Goal: Task Accomplishment & Management: Manage account settings

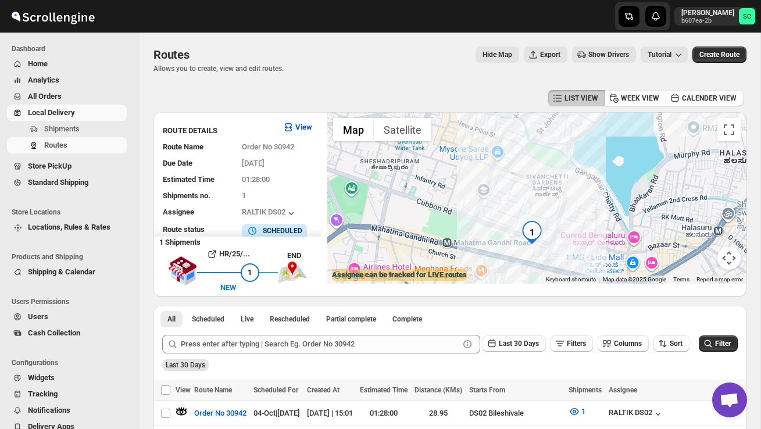
click at [67, 125] on span "Shipments" at bounding box center [61, 128] width 35 height 9
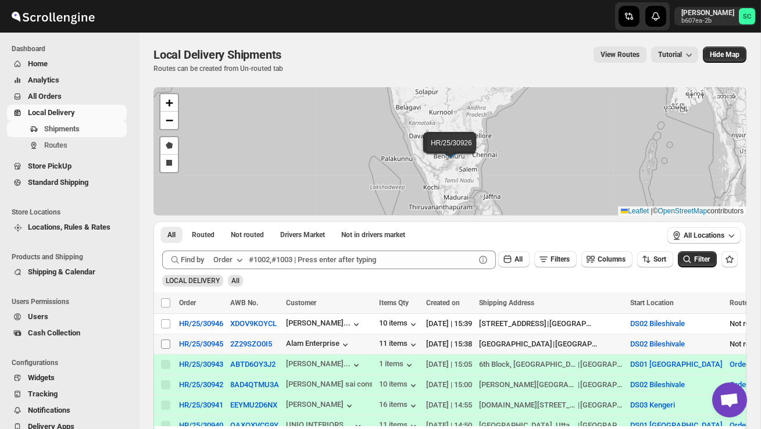
click at [163, 343] on input "Select shipment" at bounding box center [165, 344] width 9 height 9
checkbox input "true"
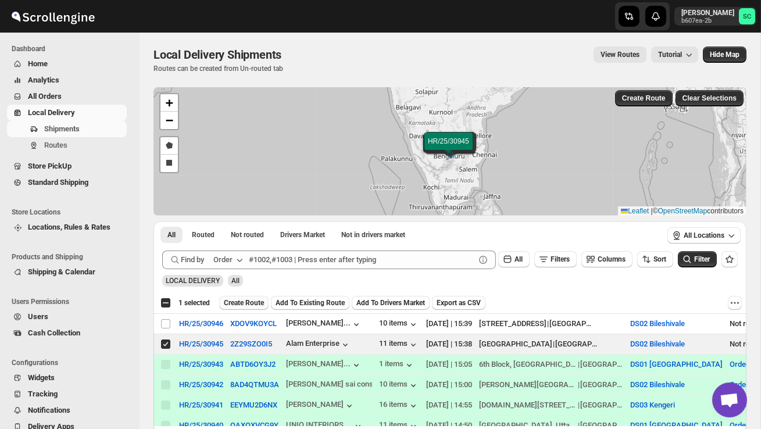
click at [247, 306] on span "Create Route" at bounding box center [244, 302] width 40 height 9
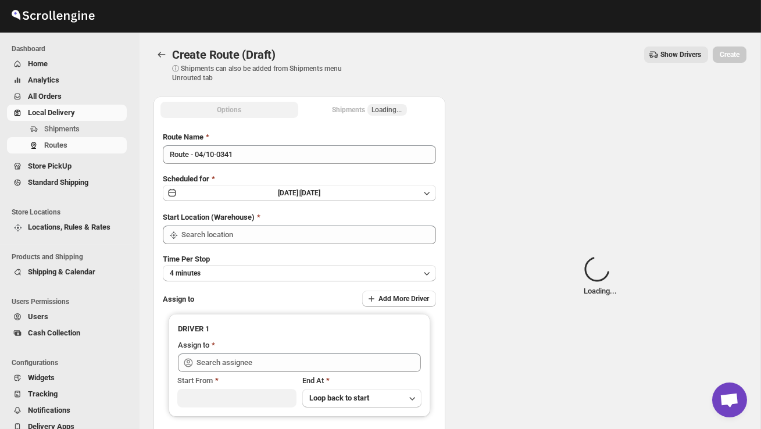
type input "DS02 Bileshivale"
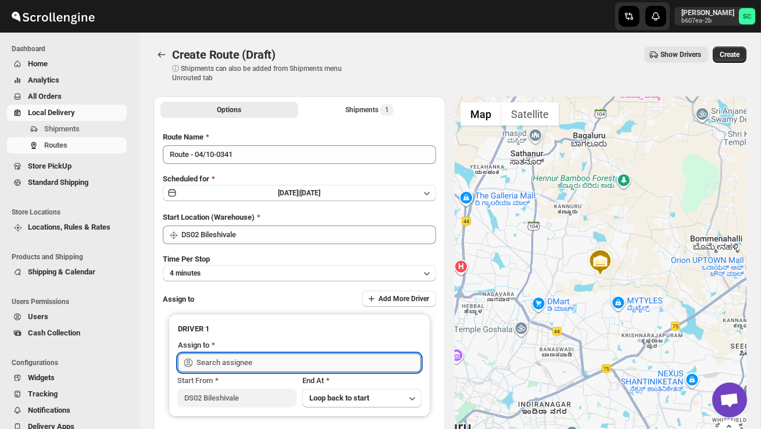
click at [246, 355] on input "text" at bounding box center [309, 363] width 225 height 19
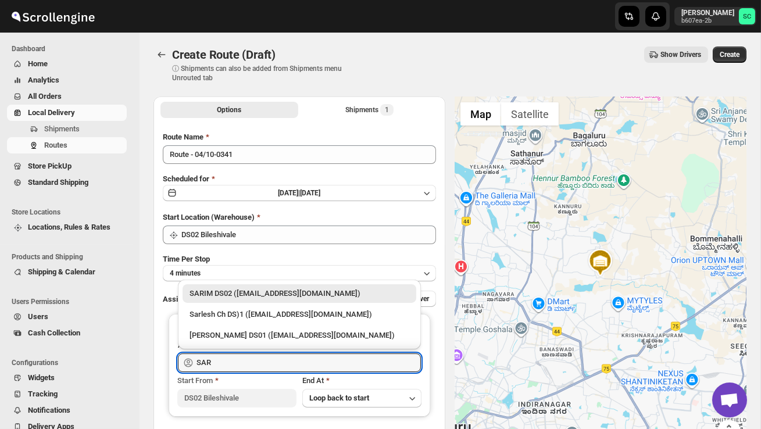
click at [268, 297] on div "SARIM DS02 ([EMAIL_ADDRESS][DOMAIN_NAME])" at bounding box center [300, 294] width 220 height 12
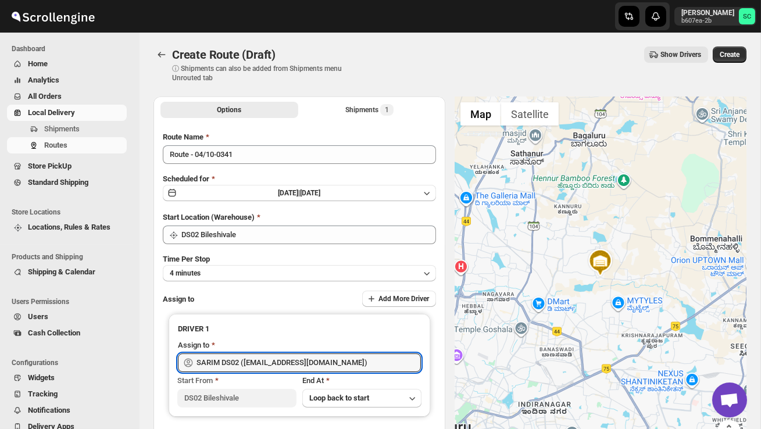
type input "SARIM DS02 ([EMAIL_ADDRESS][DOMAIN_NAME])"
click at [745, 44] on div "Create Route (Draft). This page is ready Create Route (Draft) ⓘ Shipments can a…" at bounding box center [450, 65] width 593 height 64
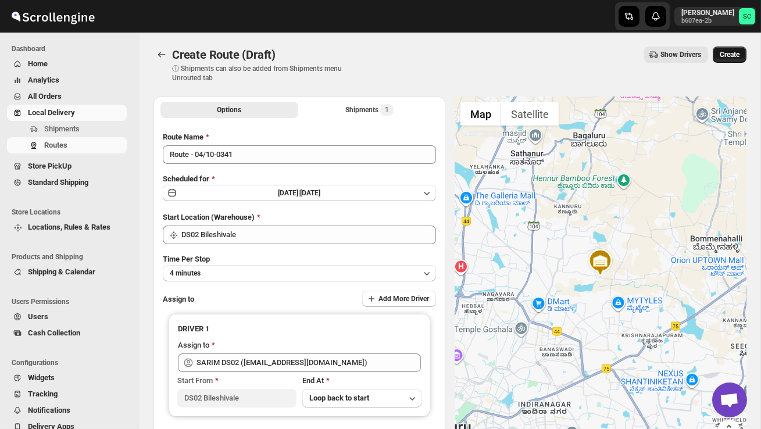
click at [738, 49] on button "Create" at bounding box center [730, 55] width 34 height 16
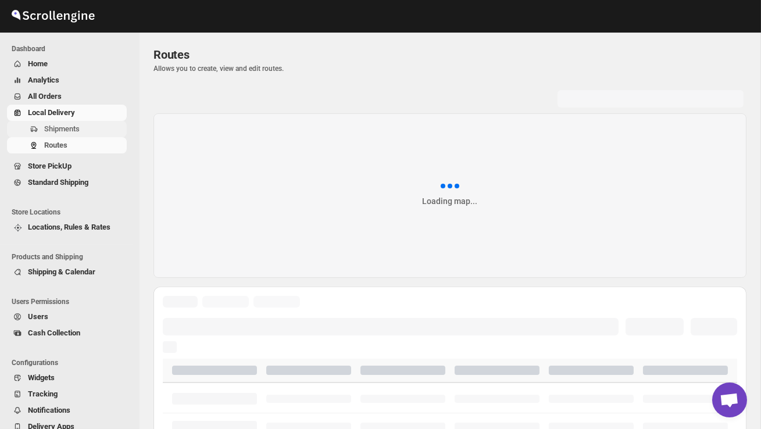
click at [102, 130] on span "Shipments" at bounding box center [84, 129] width 80 height 12
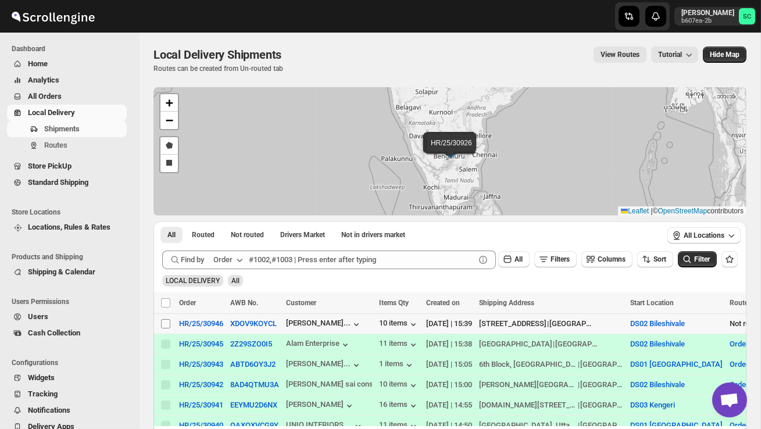
click at [169, 323] on input "Select shipment" at bounding box center [165, 323] width 9 height 9
checkbox input "true"
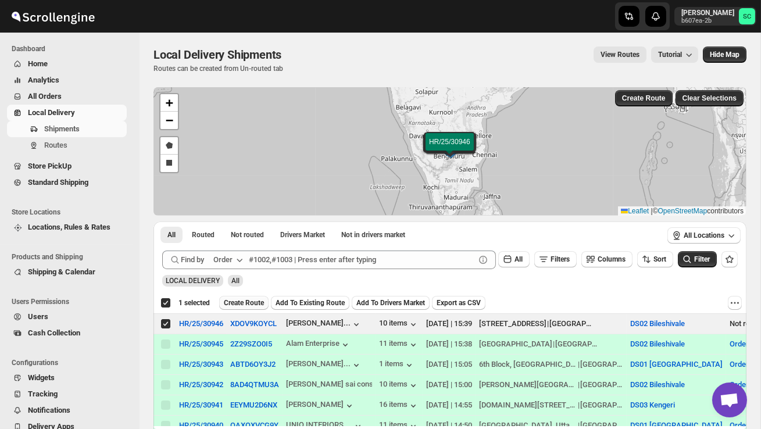
click at [250, 301] on span "Create Route" at bounding box center [244, 302] width 40 height 9
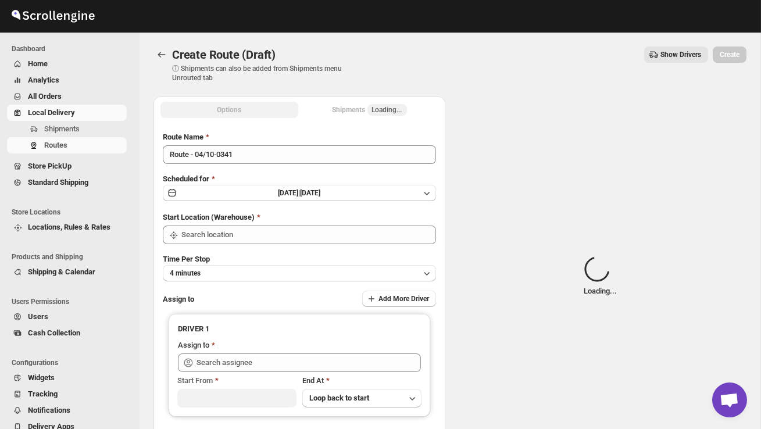
type input "DS02 Bileshivale"
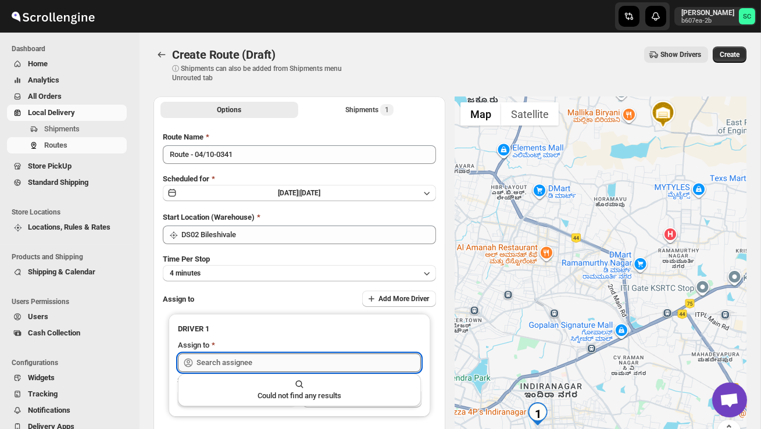
click at [231, 361] on input "text" at bounding box center [309, 363] width 225 height 19
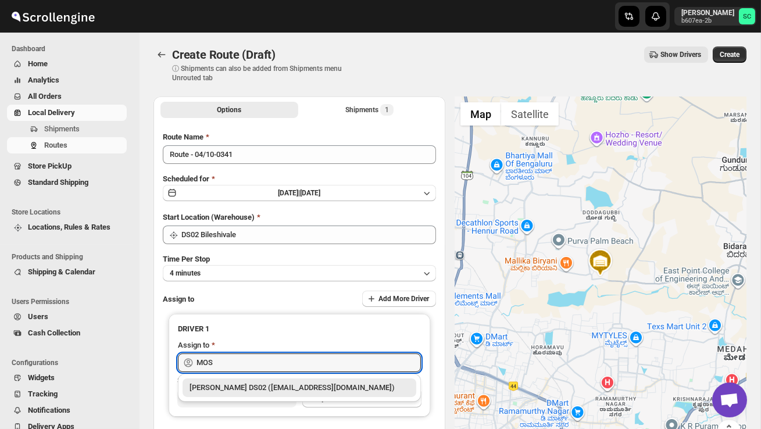
click at [244, 383] on div "[PERSON_NAME] DS02 ([EMAIL_ADDRESS][DOMAIN_NAME])" at bounding box center [300, 388] width 220 height 12
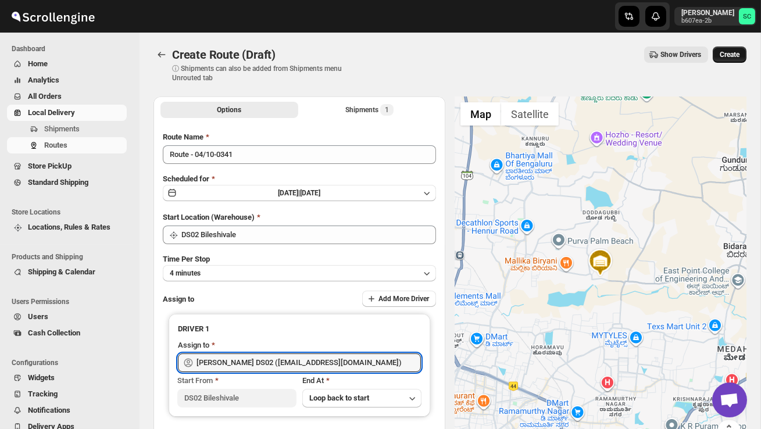
type input "[PERSON_NAME] DS02 ([EMAIL_ADDRESS][DOMAIN_NAME])"
click at [727, 55] on span "Create" at bounding box center [730, 54] width 20 height 9
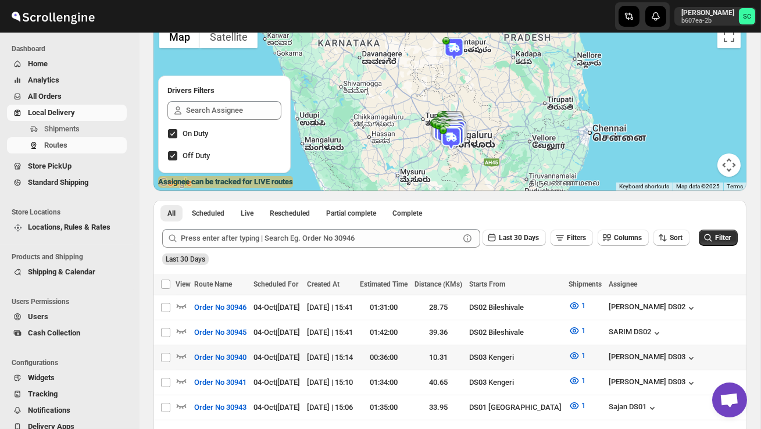
scroll to position [98, 0]
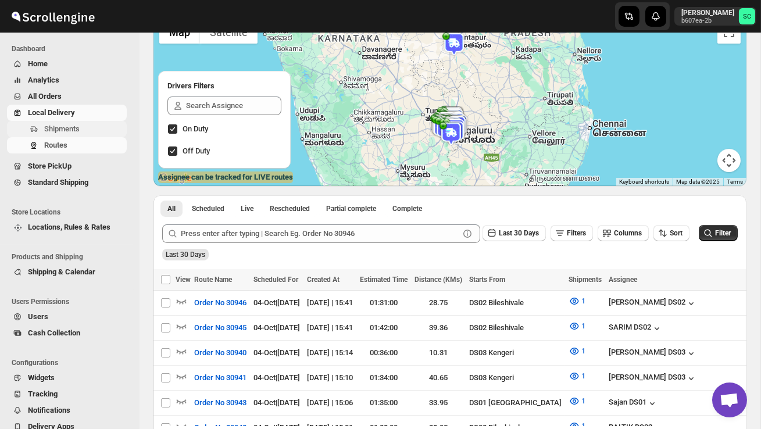
click at [56, 133] on span "Shipments" at bounding box center [61, 128] width 35 height 9
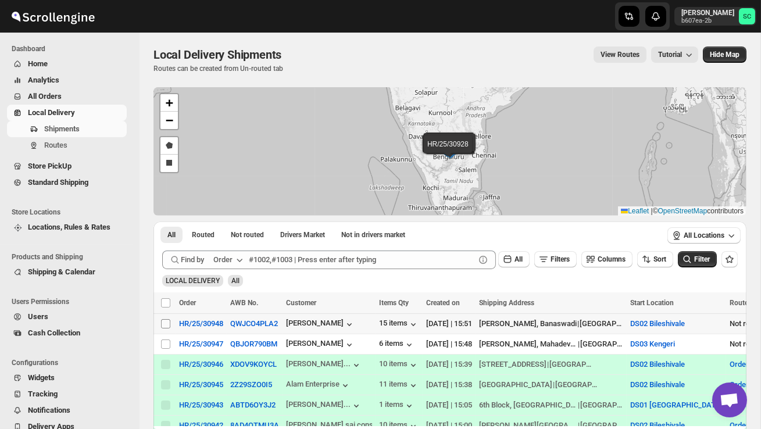
click at [166, 324] on input "Select shipment" at bounding box center [165, 323] width 9 height 9
checkbox input "true"
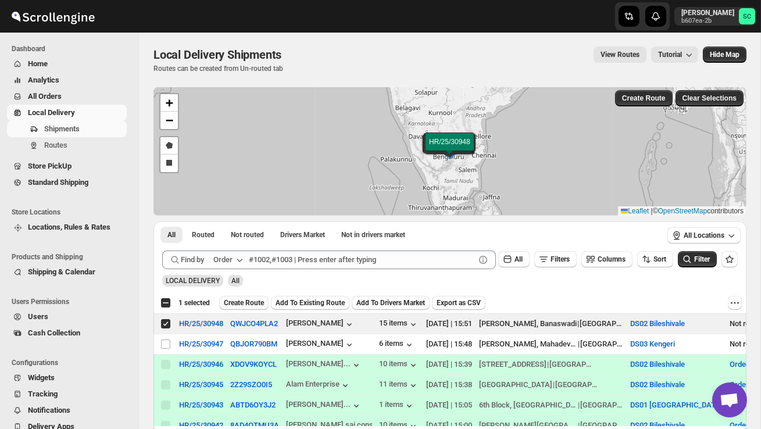
click at [247, 302] on span "Create Route" at bounding box center [244, 302] width 40 height 9
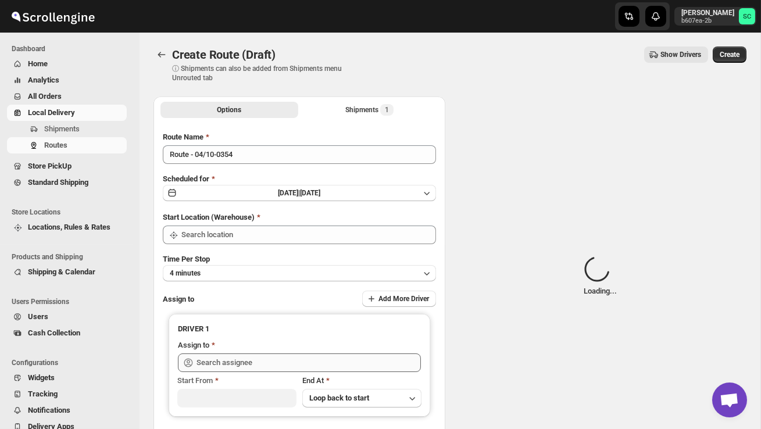
type input "DS02 Bileshivale"
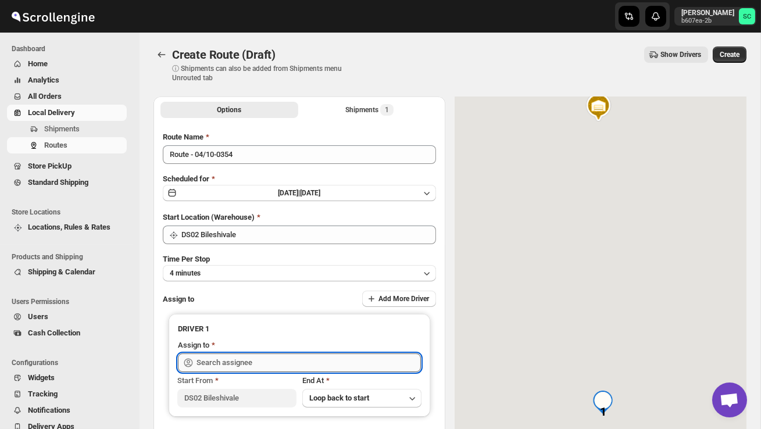
click at [236, 358] on input "text" at bounding box center [309, 363] width 225 height 19
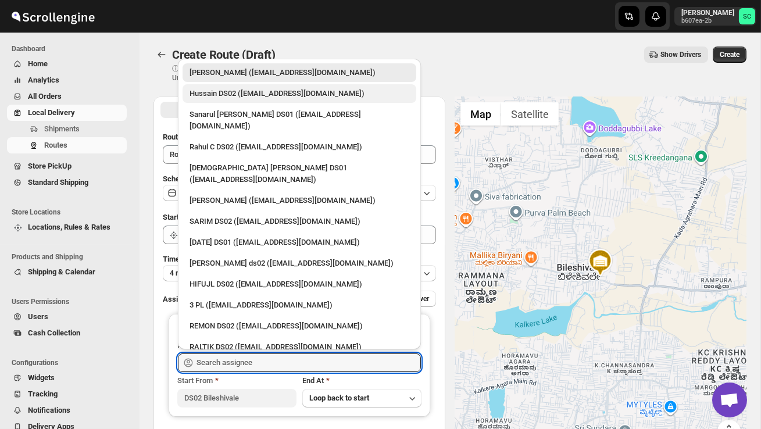
click at [237, 98] on div "Hussain DS02 ([EMAIL_ADDRESS][DOMAIN_NAME])" at bounding box center [300, 94] width 220 height 12
type input "Hussain DS02 ([EMAIL_ADDRESS][DOMAIN_NAME])"
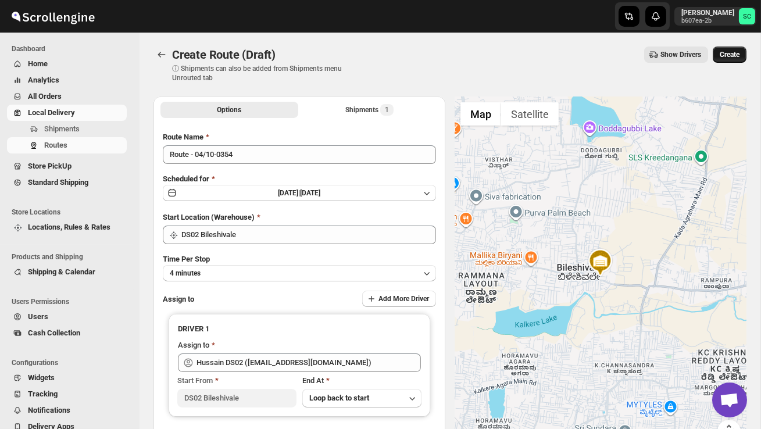
click at [741, 54] on button "Create" at bounding box center [730, 55] width 34 height 16
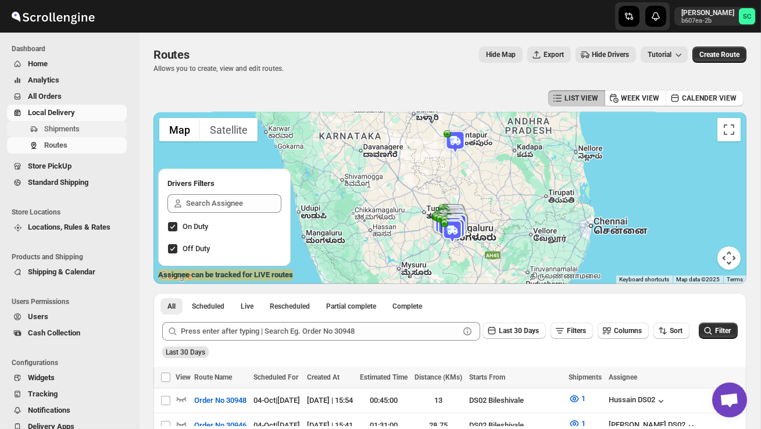
click at [73, 127] on span "Shipments" at bounding box center [61, 128] width 35 height 9
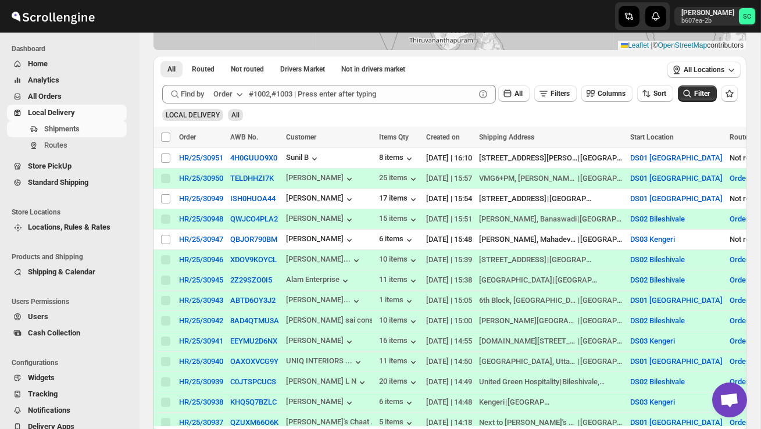
scroll to position [156, 0]
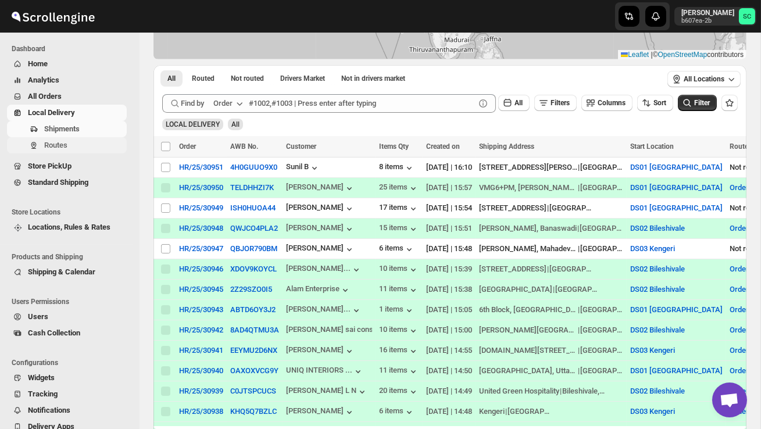
click at [70, 143] on span "Routes" at bounding box center [84, 146] width 80 height 12
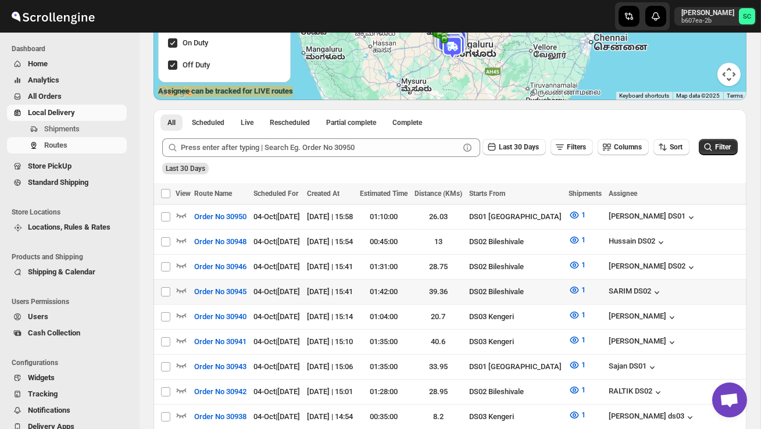
scroll to position [191, 0]
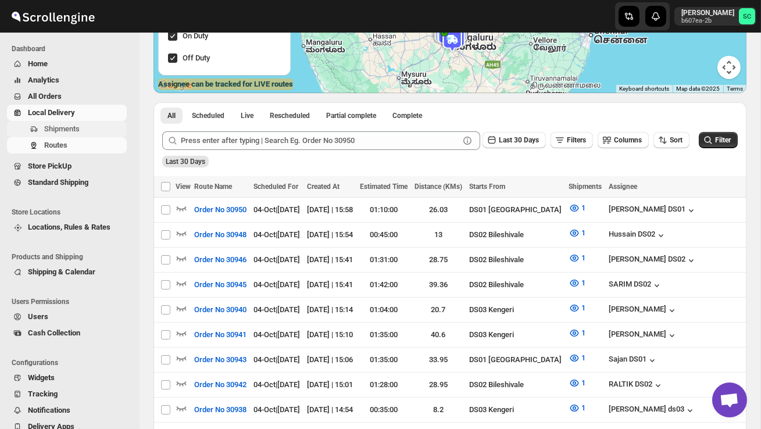
click at [66, 133] on span "Shipments" at bounding box center [61, 128] width 35 height 9
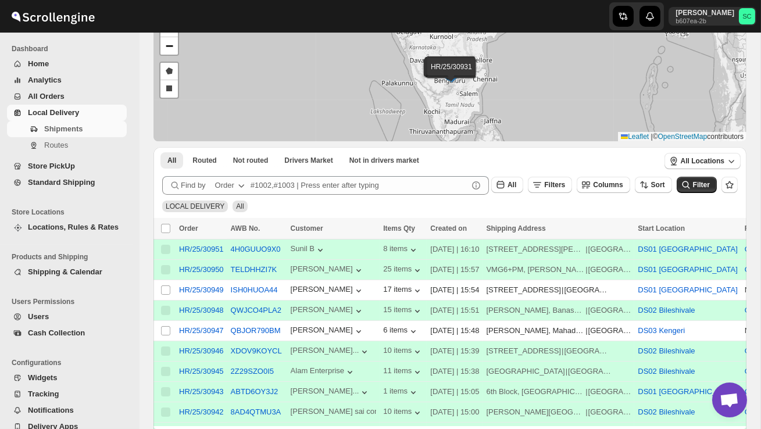
scroll to position [85, 0]
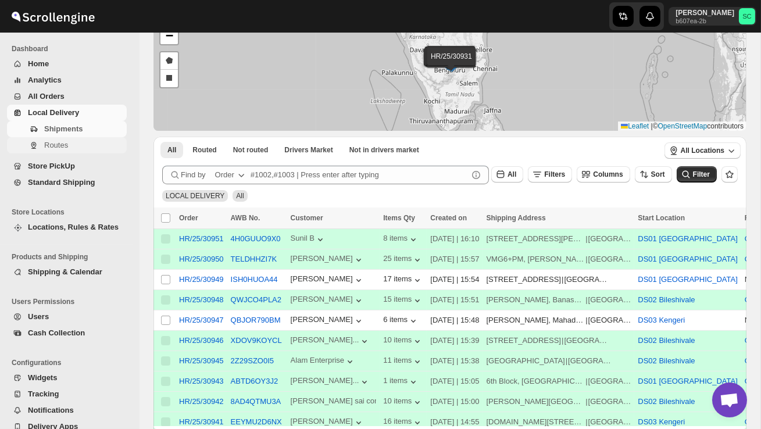
click at [66, 148] on span "Routes" at bounding box center [56, 145] width 24 height 9
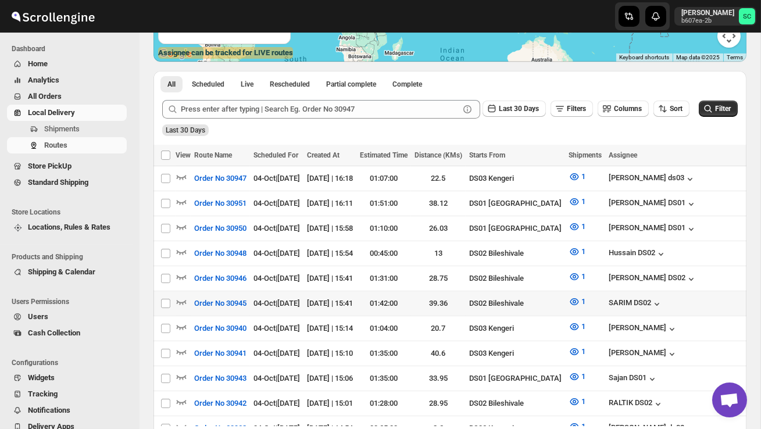
scroll to position [223, 0]
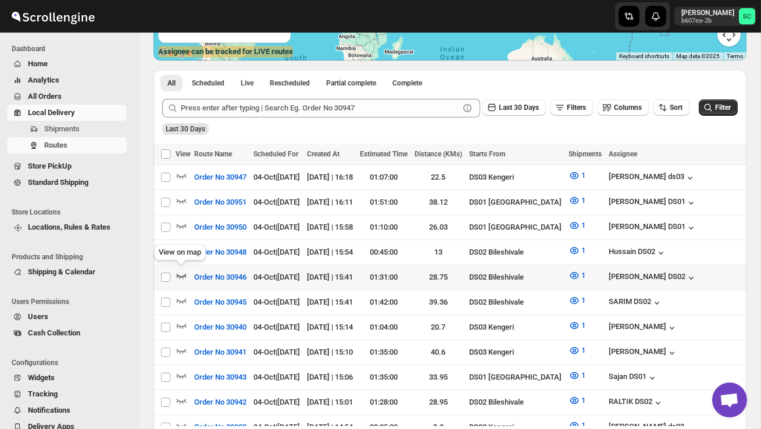
click at [181, 273] on icon "button" at bounding box center [182, 276] width 12 height 12
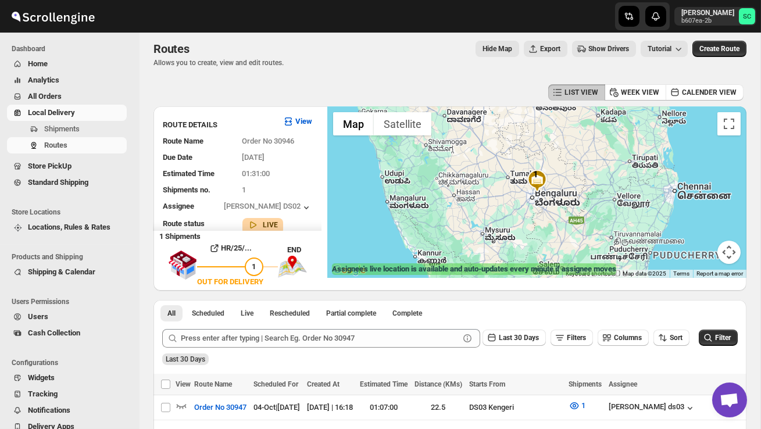
scroll to position [0, 0]
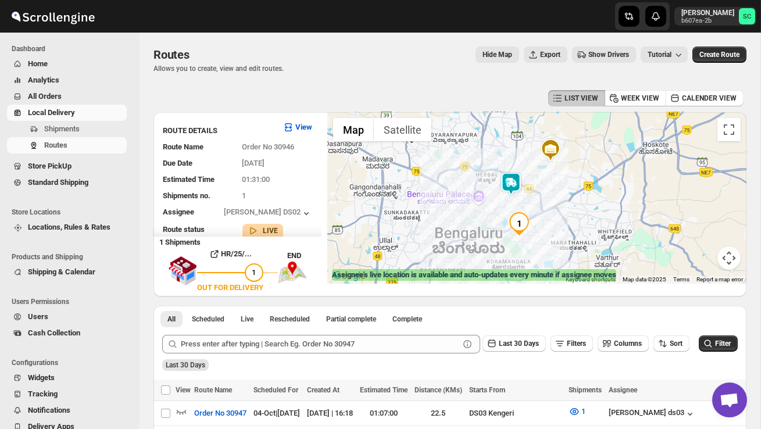
click at [508, 187] on img at bounding box center [511, 183] width 23 height 23
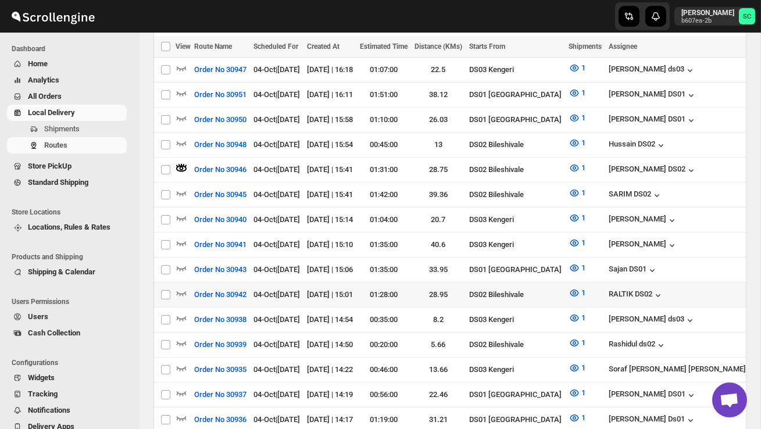
scroll to position [345, 0]
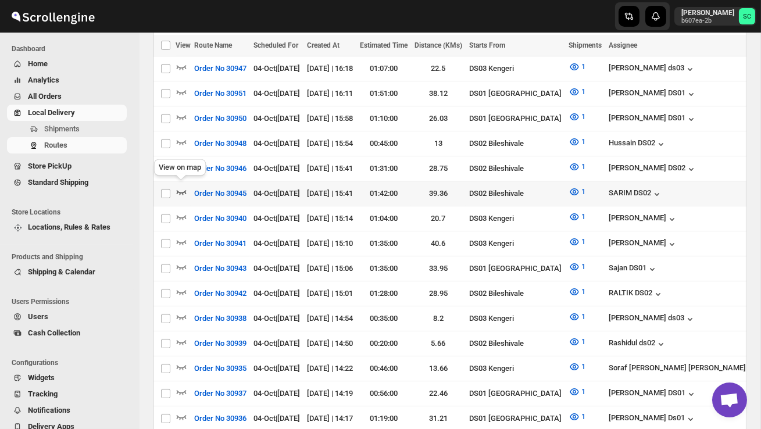
click at [181, 188] on icon "button" at bounding box center [182, 192] width 12 height 12
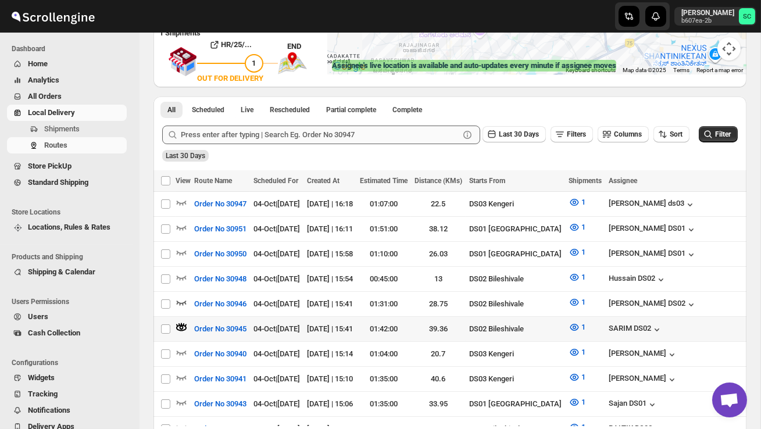
scroll to position [211, 0]
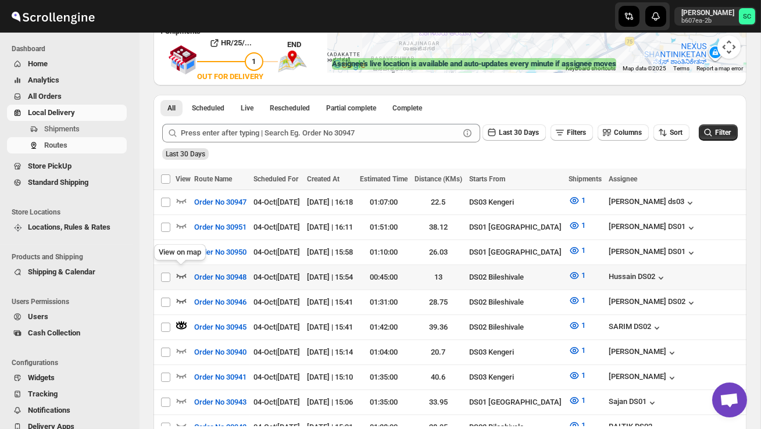
click at [186, 270] on icon "button" at bounding box center [182, 276] width 12 height 12
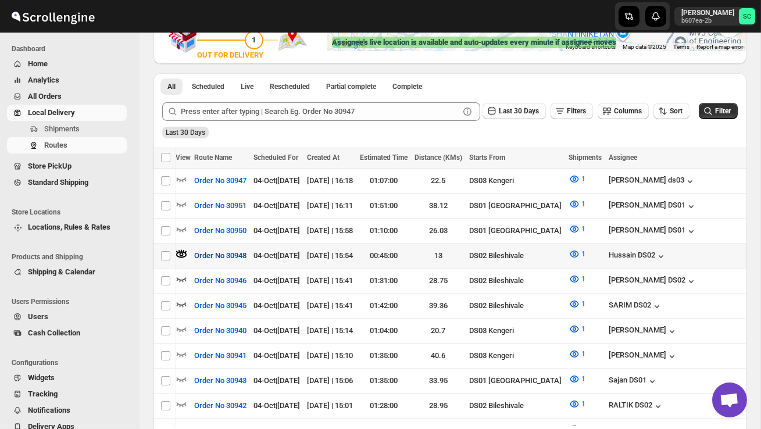
scroll to position [0, 13]
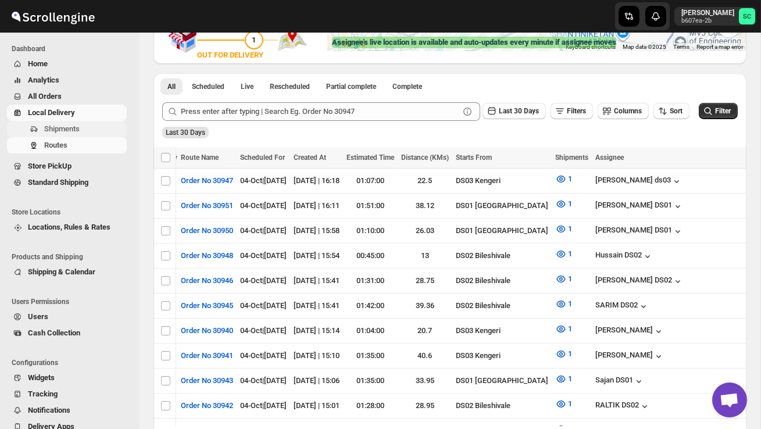
click at [68, 130] on span "Shipments" at bounding box center [61, 128] width 35 height 9
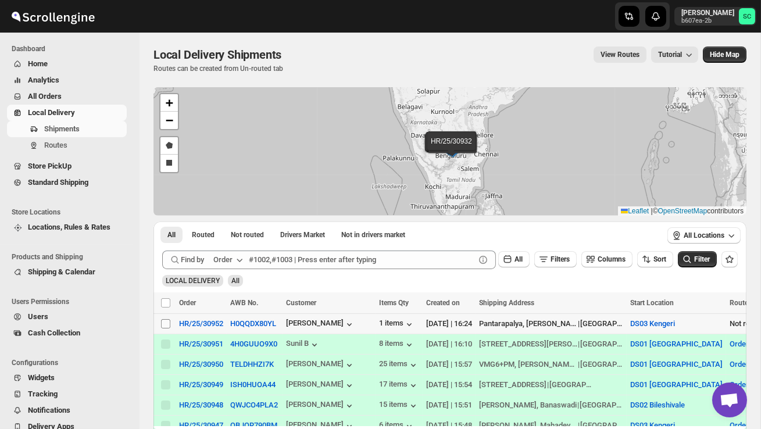
click at [165, 324] on input "Select shipment" at bounding box center [165, 323] width 9 height 9
checkbox input "true"
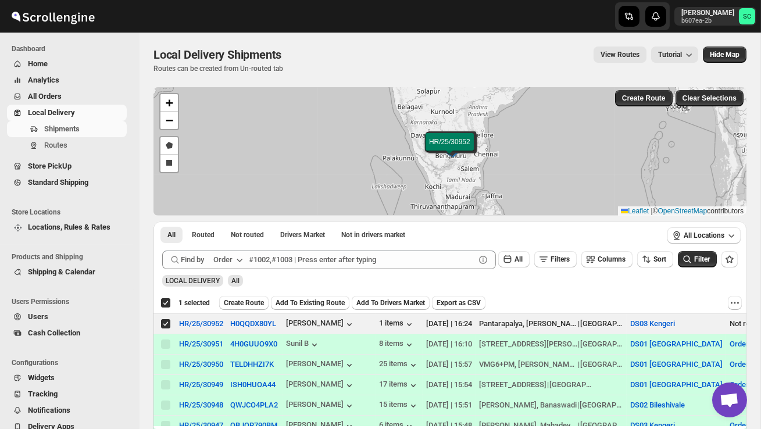
click at [247, 294] on div "Deselect shipment 1 selected Create Route Add To Existing Route Add To Drivers …" at bounding box center [450, 303] width 593 height 21
click at [247, 305] on span "Create Route" at bounding box center [244, 302] width 40 height 9
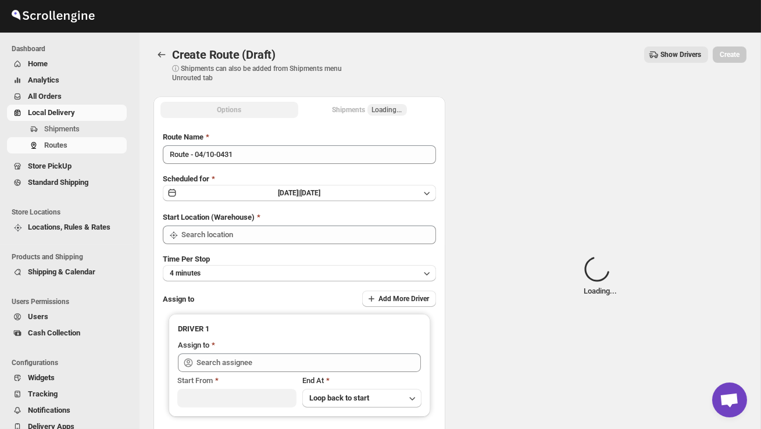
type input "DS03 Kengeri"
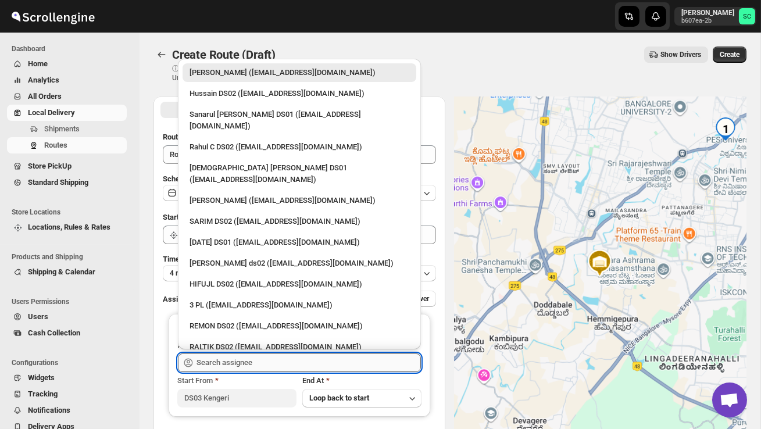
click at [242, 358] on input "text" at bounding box center [309, 363] width 225 height 19
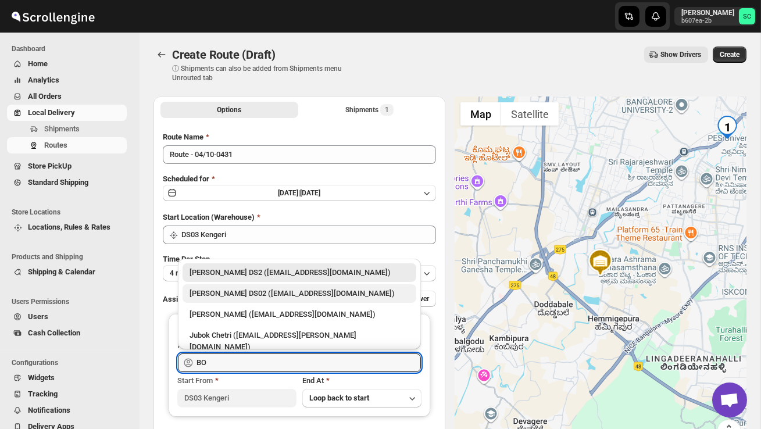
click at [285, 294] on div "[PERSON_NAME] DS02 ([EMAIL_ADDRESS][DOMAIN_NAME])" at bounding box center [300, 294] width 220 height 12
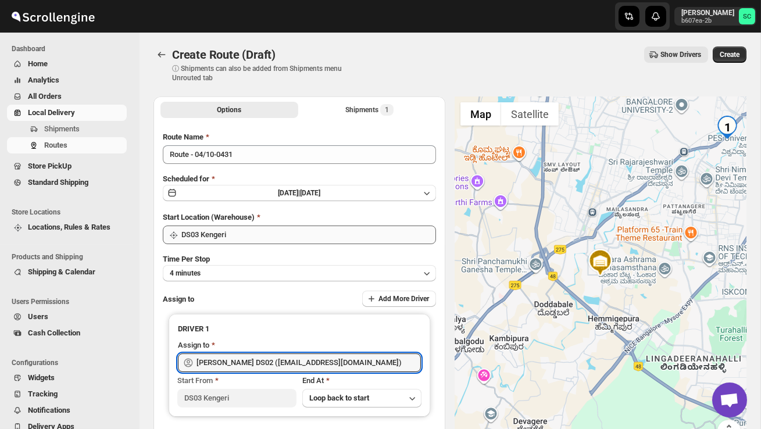
type input "[PERSON_NAME] DS02 ([EMAIL_ADDRESS][DOMAIN_NAME])"
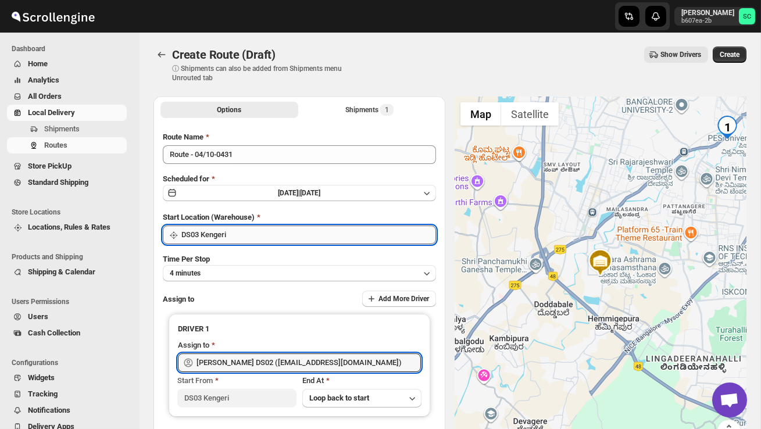
click at [264, 241] on input "DS03 Kengeri" at bounding box center [308, 235] width 255 height 19
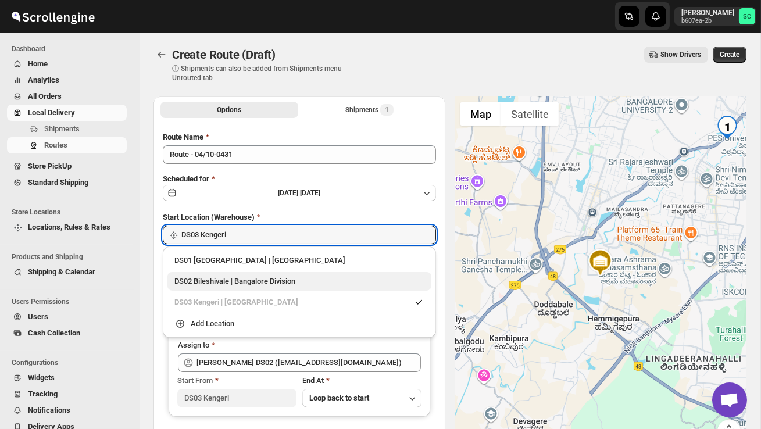
click at [266, 275] on div "DS02 Bileshivale | Bangalore Division" at bounding box center [300, 281] width 264 height 19
type input "DS02 Bileshivale"
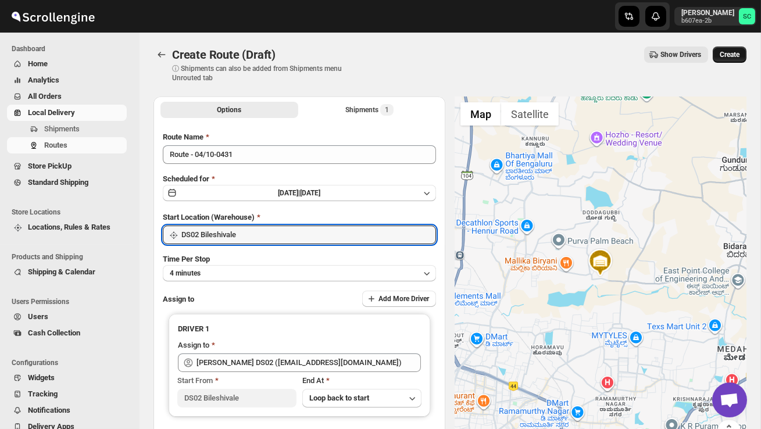
click at [716, 58] on button "Create" at bounding box center [730, 55] width 34 height 16
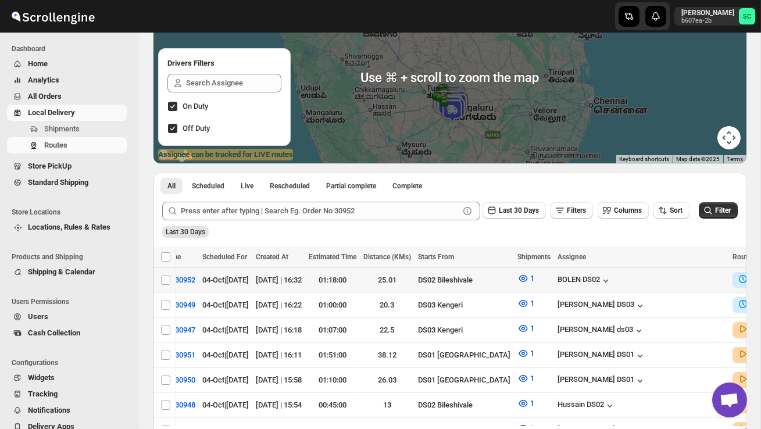
scroll to position [0, 166]
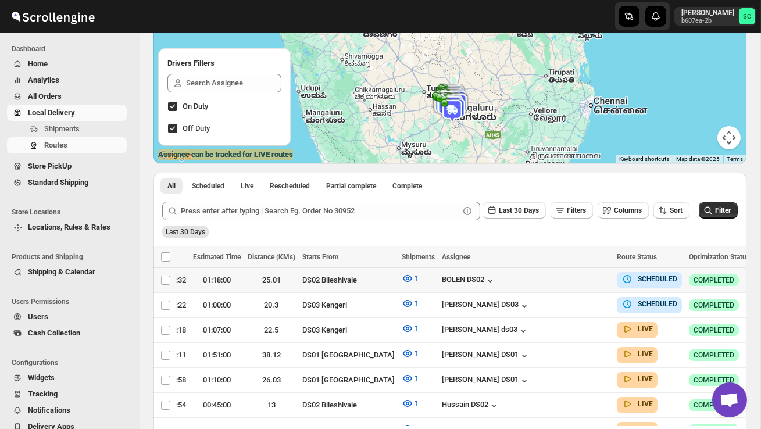
click at [760, 280] on icon "button" at bounding box center [766, 280] width 12 height 12
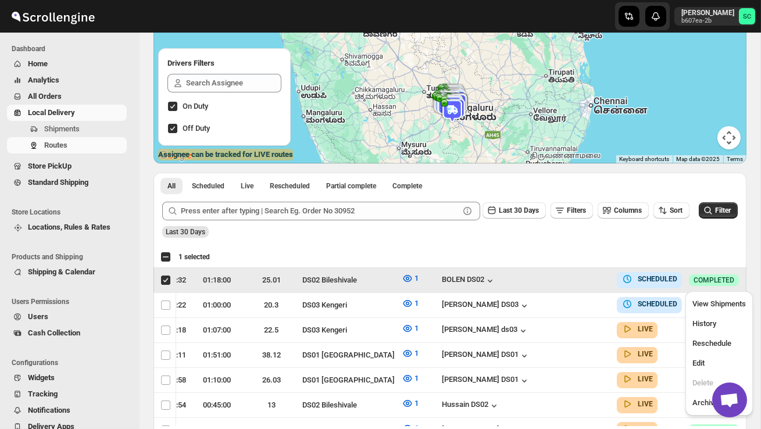
scroll to position [0, 1]
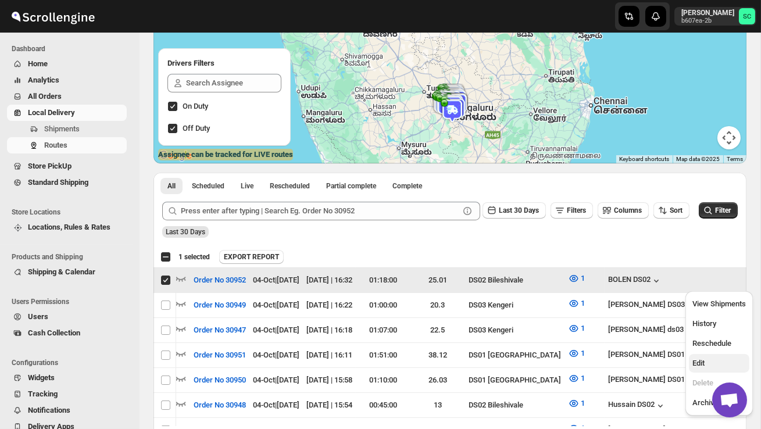
click at [719, 357] on button "Edit" at bounding box center [719, 363] width 60 height 19
checkbox input "false"
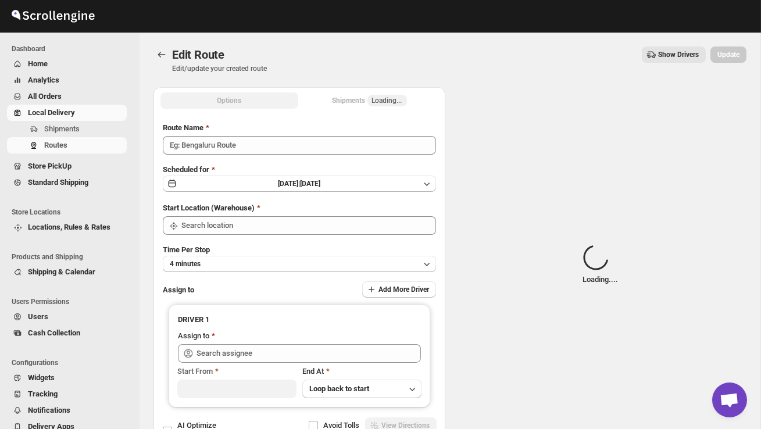
type input "Order No 30952"
type input "DS02 Bileshivale"
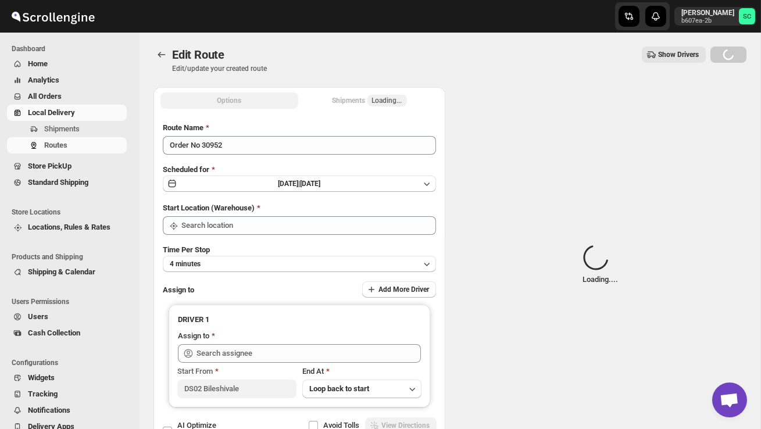
type input "DS02 Bileshivale"
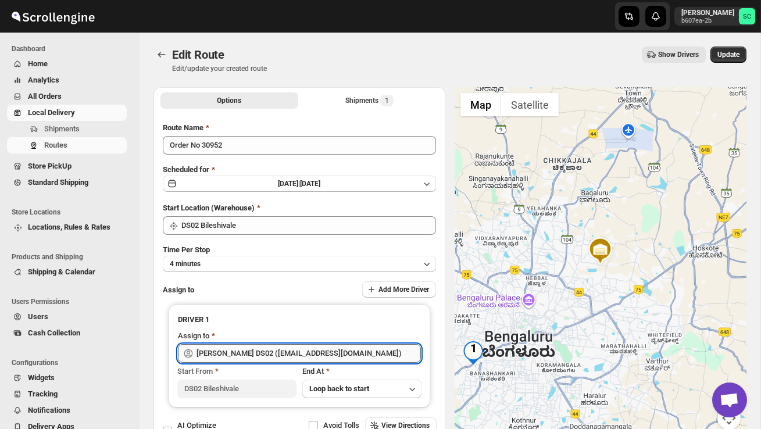
click at [339, 348] on input "[PERSON_NAME] DS02 ([EMAIL_ADDRESS][DOMAIN_NAME])" at bounding box center [309, 353] width 225 height 19
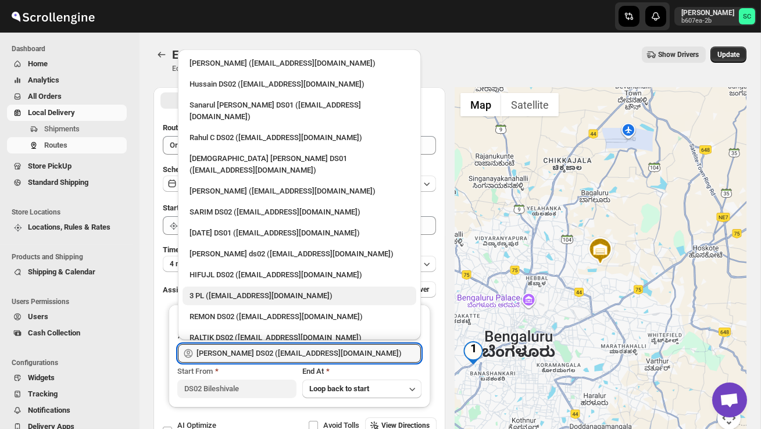
click at [277, 290] on div "3 PL ([EMAIL_ADDRESS][DOMAIN_NAME])" at bounding box center [300, 296] width 220 height 12
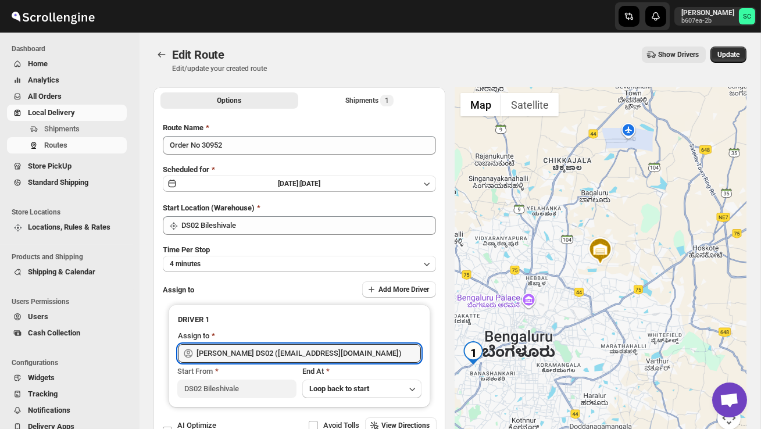
type input "3 PL ([EMAIL_ADDRESS][DOMAIN_NAME])"
click at [722, 60] on button "Update" at bounding box center [729, 55] width 36 height 16
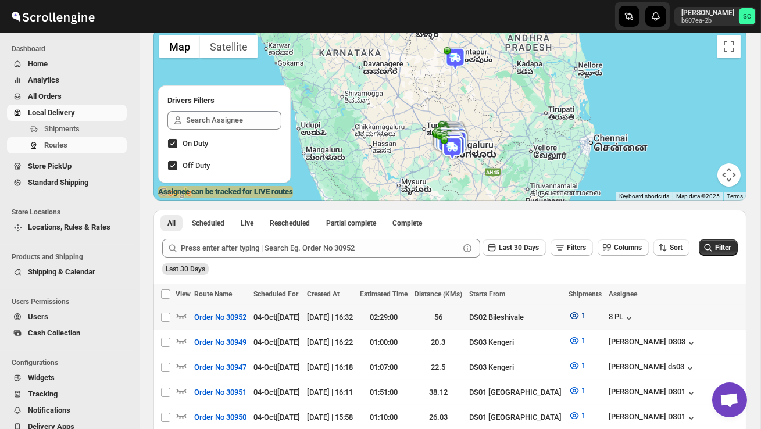
scroll to position [0, 166]
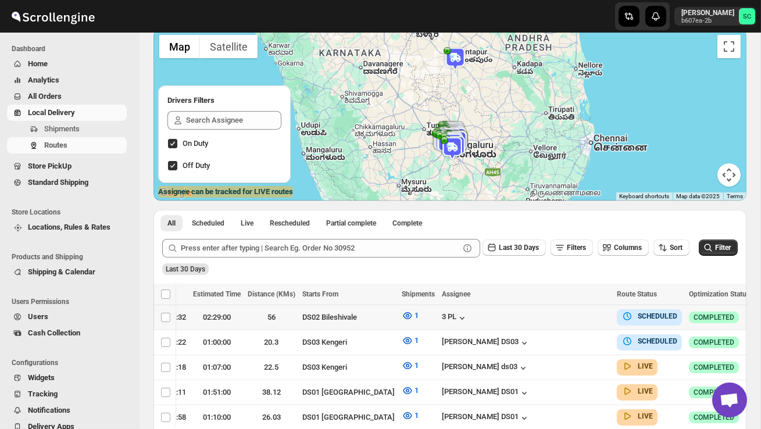
click at [760, 319] on icon "button" at bounding box center [766, 317] width 12 height 12
checkbox input "true"
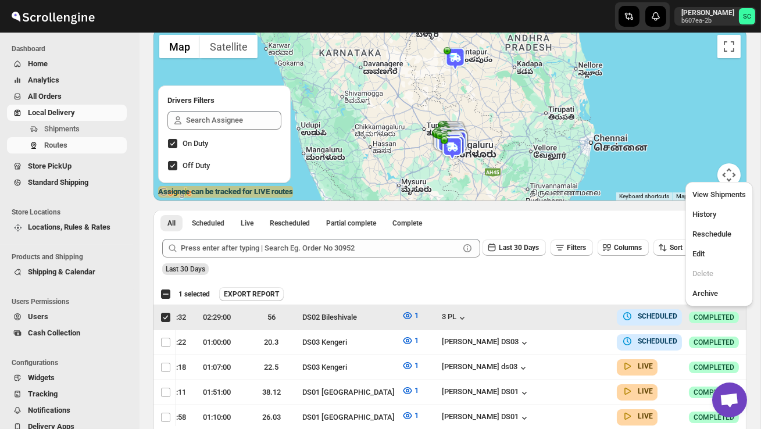
scroll to position [0, 1]
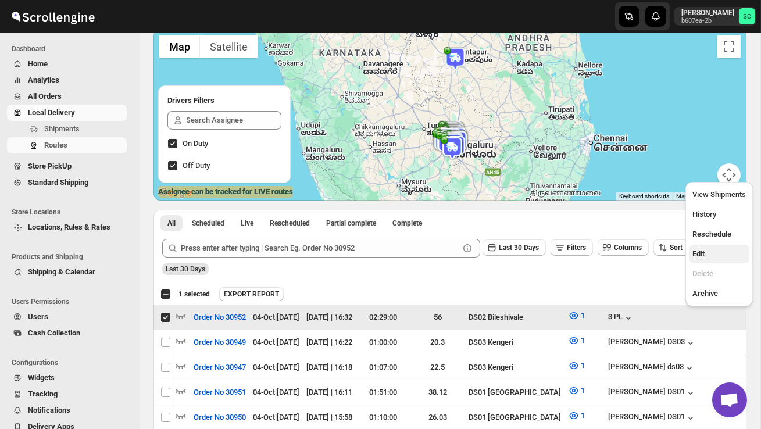
click at [714, 249] on span "Edit" at bounding box center [720, 254] width 54 height 12
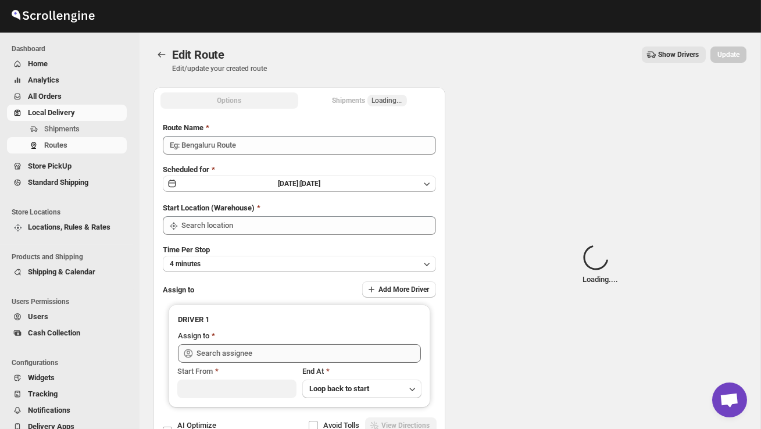
type input "Order No 30952"
type input "DS02 Bileshivale"
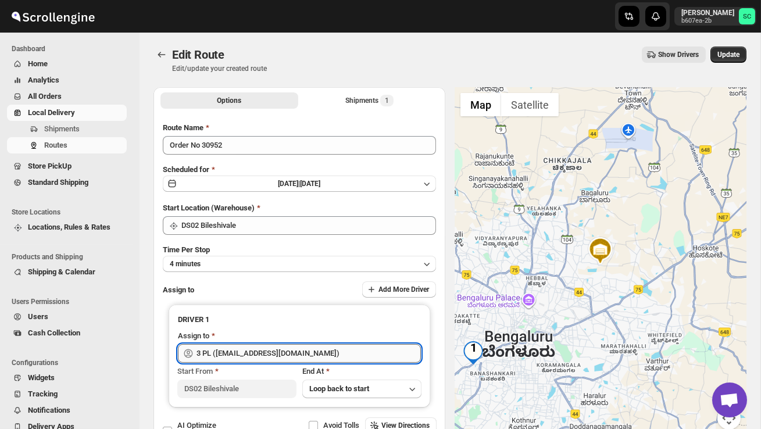
click at [380, 352] on input "3 PL ([EMAIL_ADDRESS][DOMAIN_NAME])" at bounding box center [309, 353] width 225 height 19
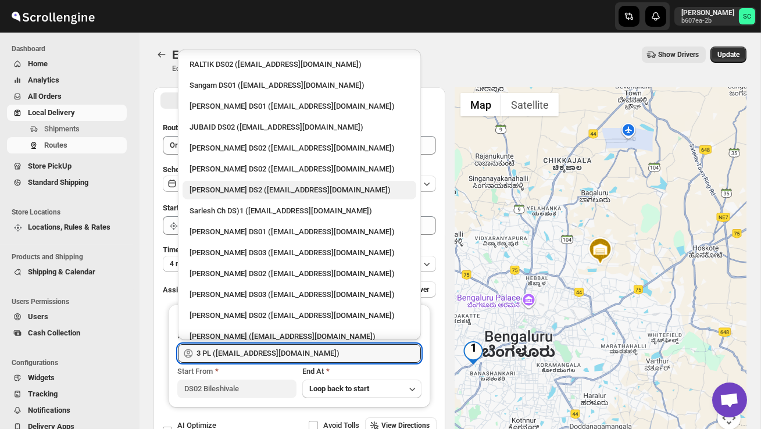
scroll to position [290, 0]
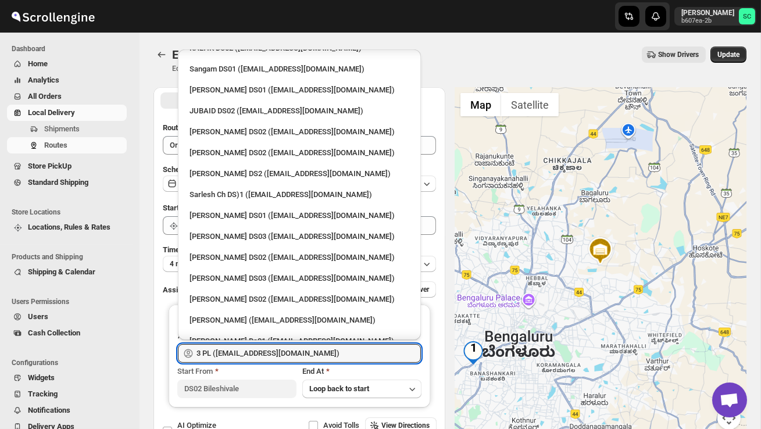
click at [306, 290] on div "[PERSON_NAME] DS02 ([EMAIL_ADDRESS][DOMAIN_NAME])" at bounding box center [300, 299] width 234 height 19
type input "[PERSON_NAME] DS02 ([EMAIL_ADDRESS][DOMAIN_NAME])"
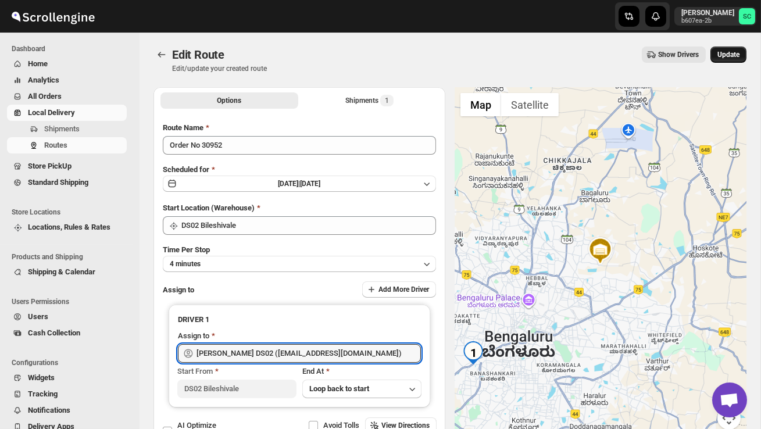
click at [732, 58] on span "Update" at bounding box center [729, 54] width 22 height 9
